Goal: Task Accomplishment & Management: Manage account settings

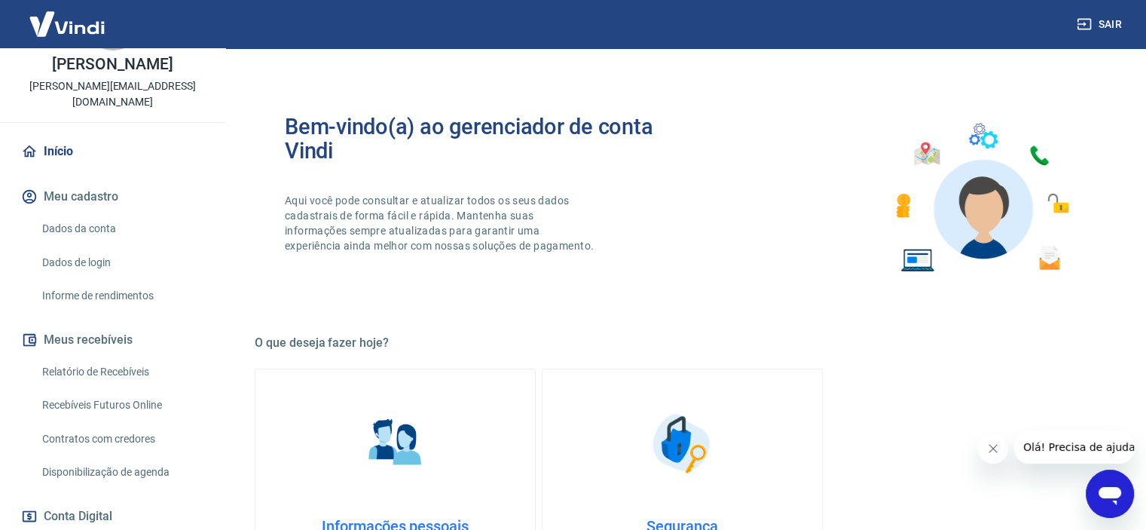
scroll to position [160, 0]
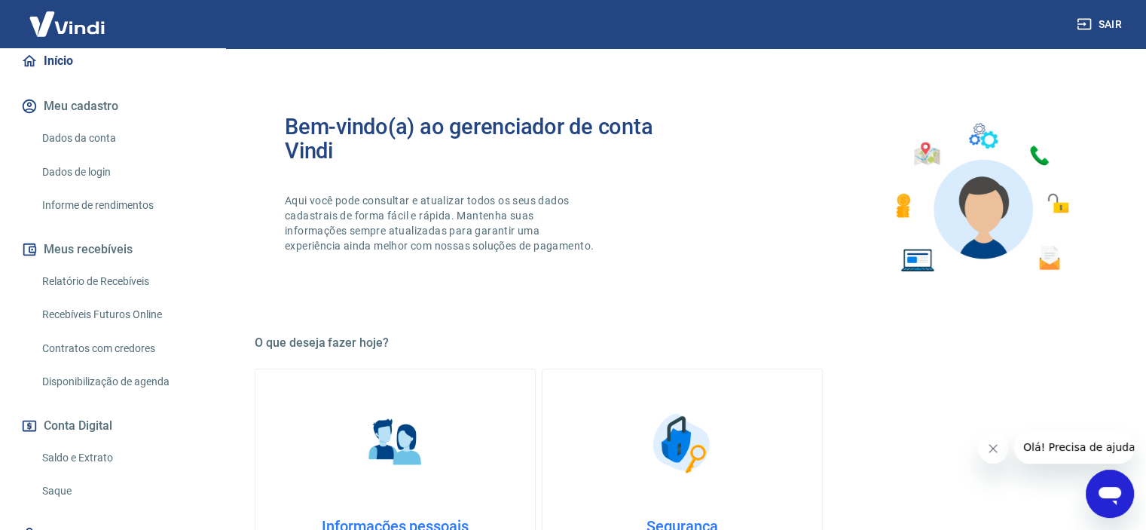
click at [66, 448] on link "Saldo e Extrato" at bounding box center [121, 457] width 171 height 31
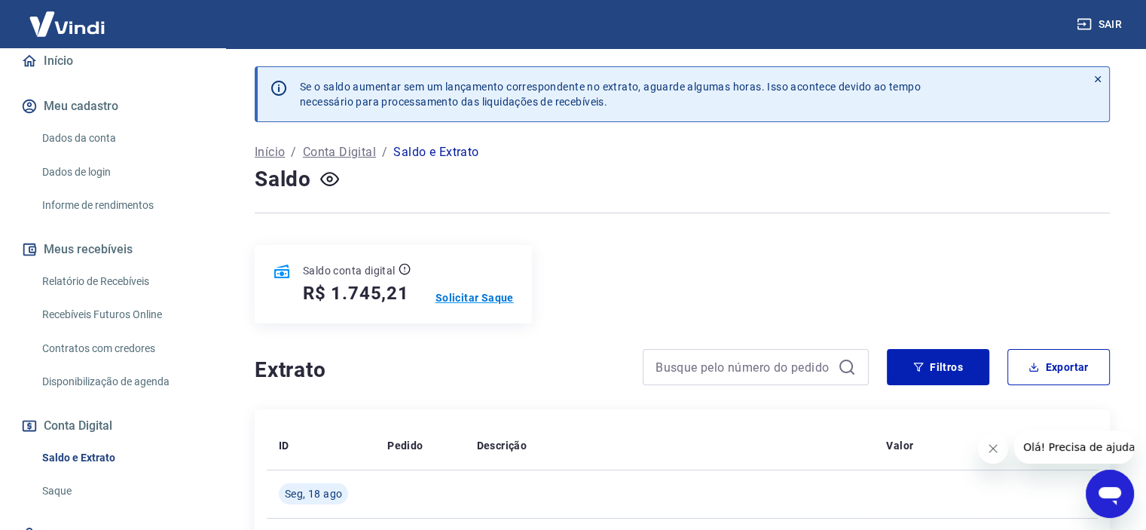
click at [475, 293] on p "Solicitar Saque" at bounding box center [474, 297] width 78 height 15
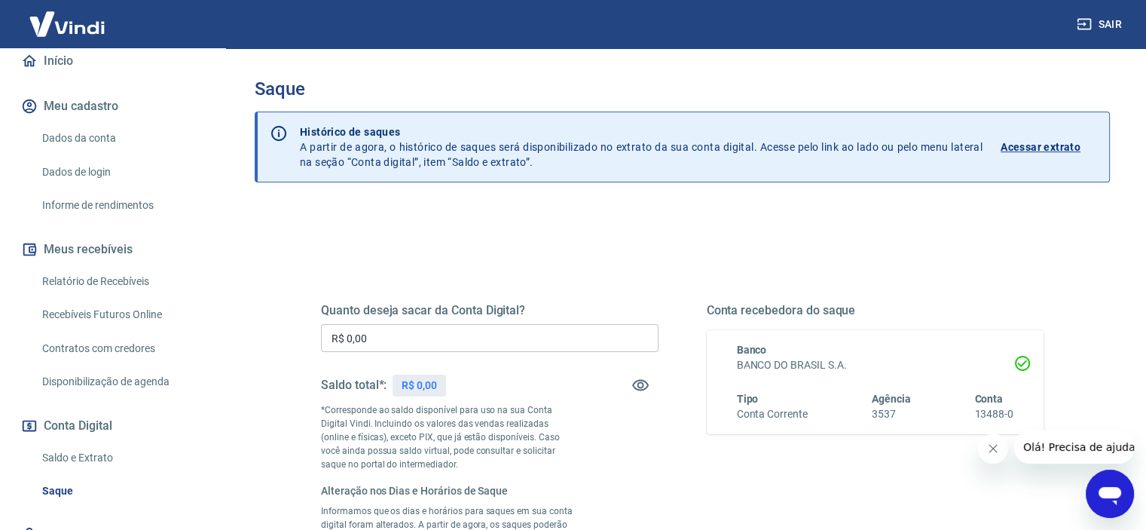
click at [429, 340] on input "R$ 0,00" at bounding box center [490, 338] width 338 height 28
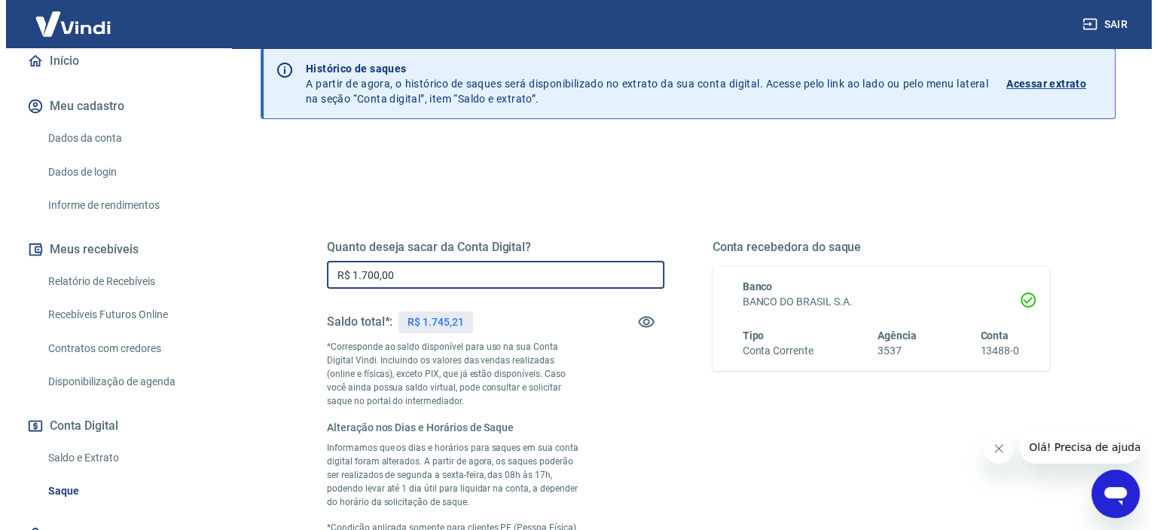
scroll to position [176, 0]
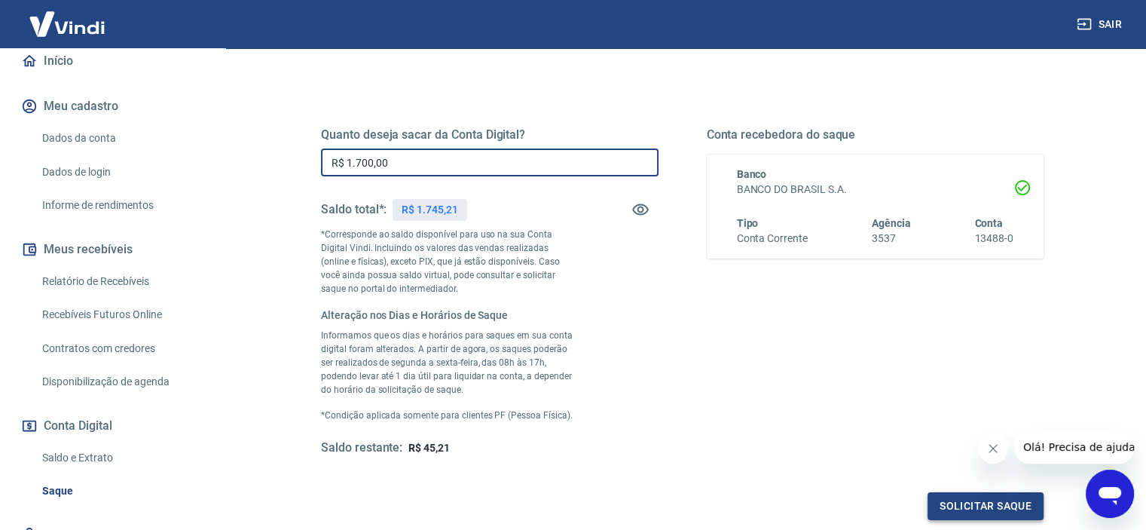
type input "R$ 1.700,00"
click at [994, 507] on button "Solicitar saque" at bounding box center [985, 506] width 116 height 28
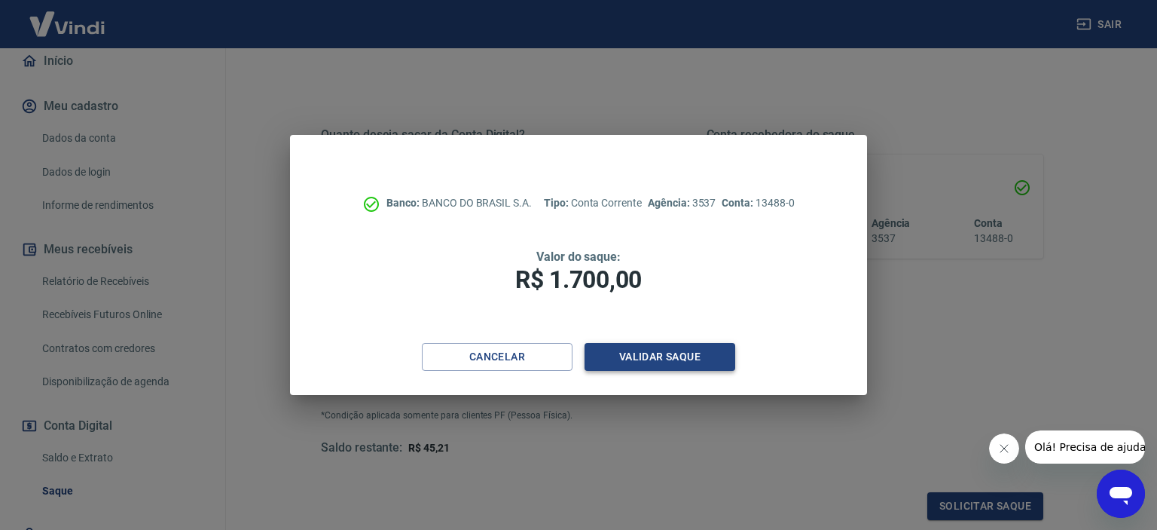
click at [659, 353] on button "Validar saque" at bounding box center [660, 357] width 151 height 28
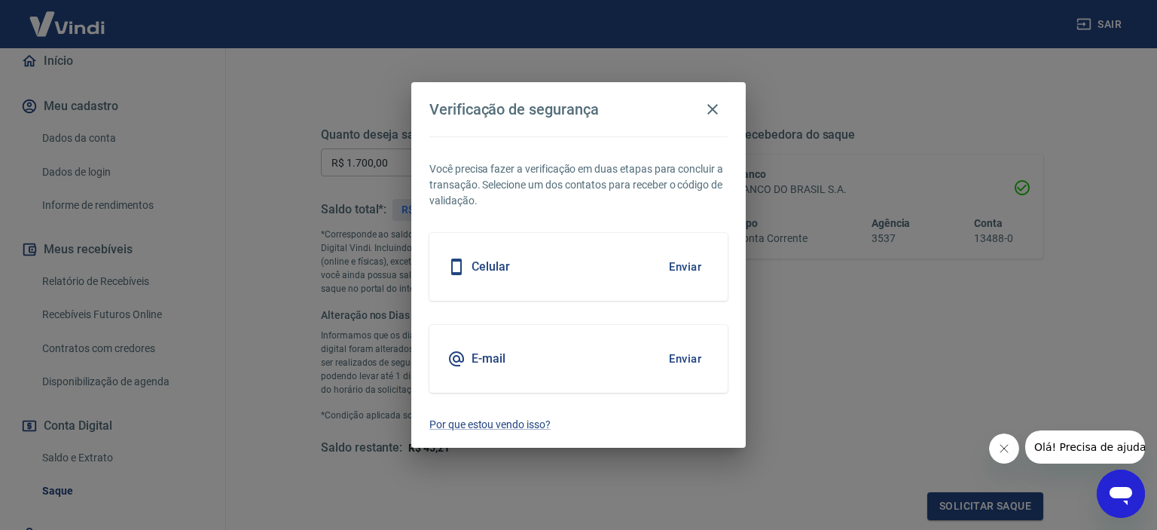
click at [683, 357] on button "Enviar" at bounding box center [685, 359] width 49 height 32
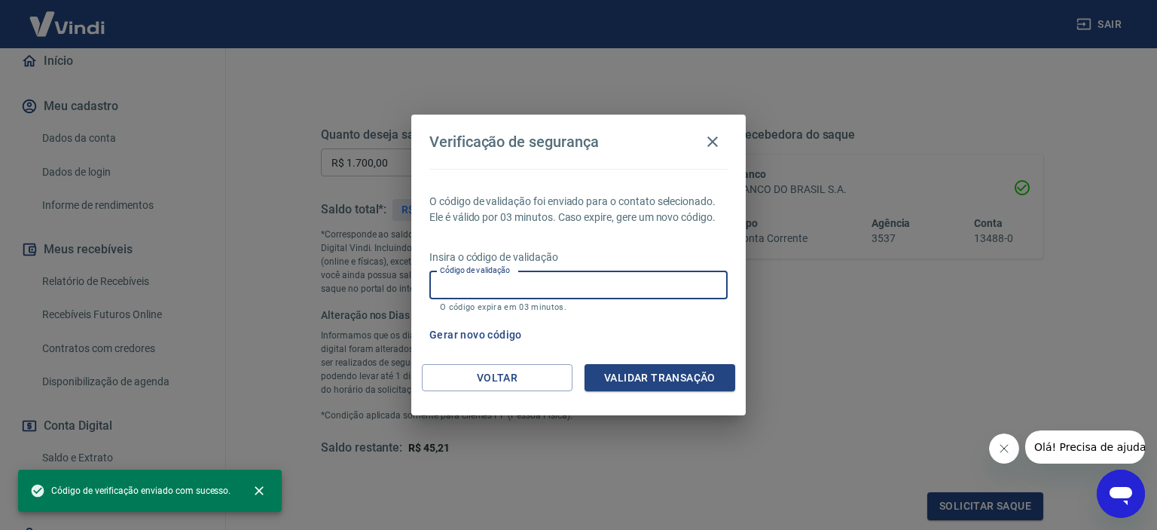
click at [580, 289] on input "Código de validação" at bounding box center [578, 285] width 298 height 28
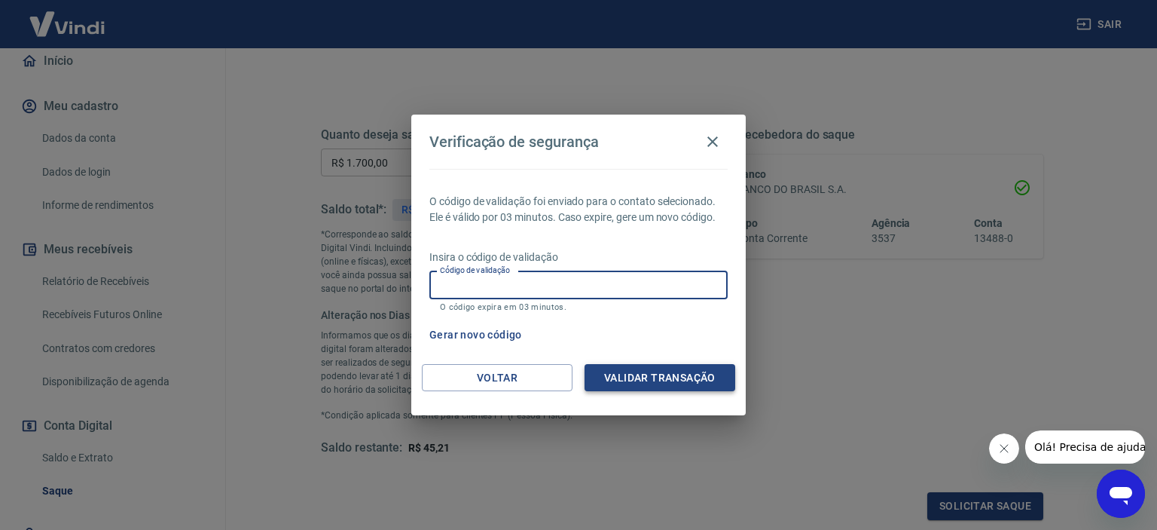
paste input "936649"
type input "936649"
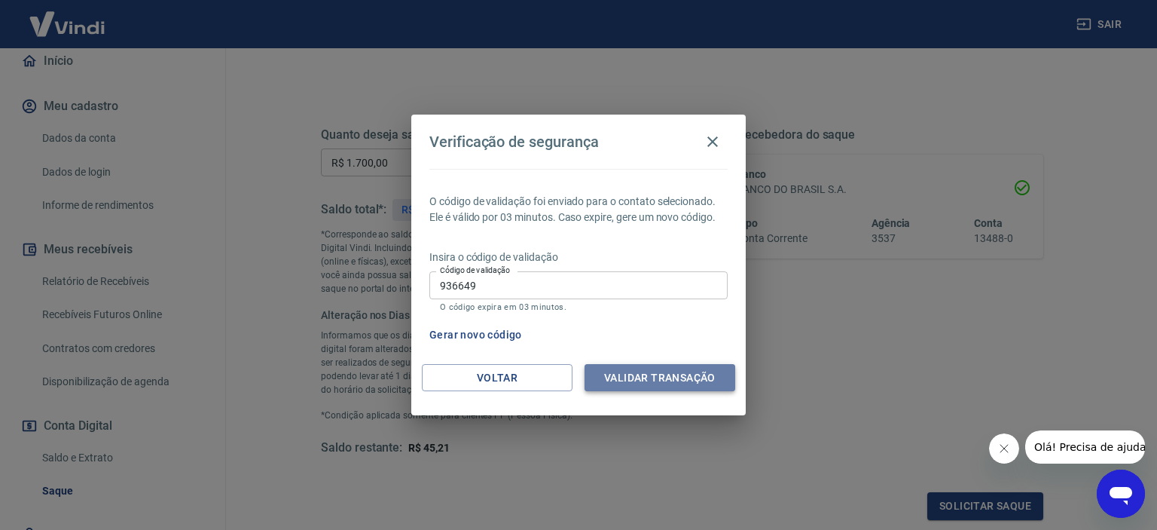
click at [671, 380] on button "Validar transação" at bounding box center [660, 378] width 151 height 28
